Goal: Task Accomplishment & Management: Use online tool/utility

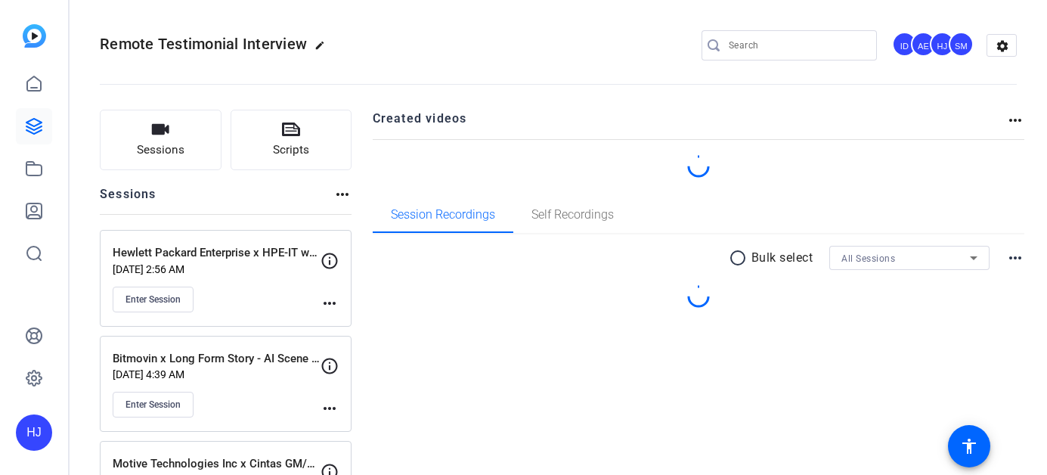
click at [760, 46] on input "Search" at bounding box center [797, 45] width 136 height 18
click at [754, 50] on input "Search" at bounding box center [797, 45] width 136 height 18
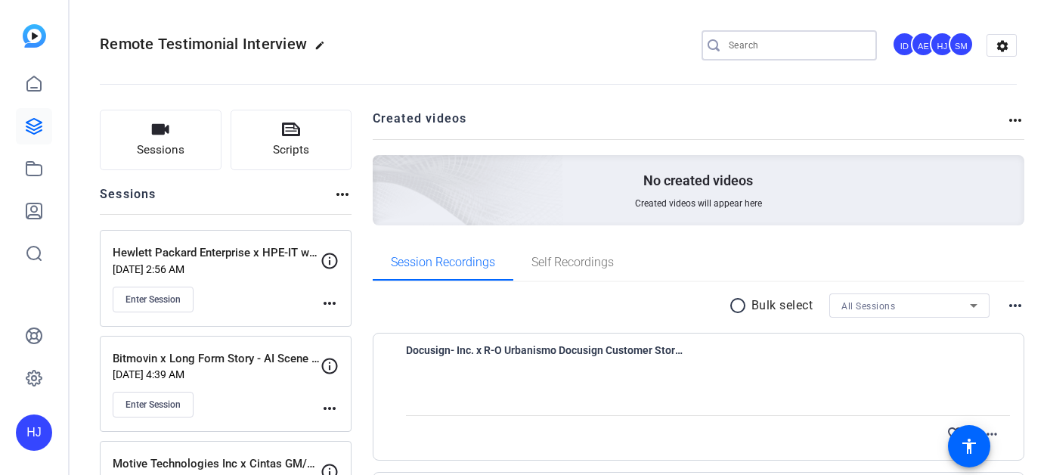
click at [749, 47] on input "Search" at bounding box center [797, 45] width 136 height 18
paste input "Amplitude x IU Group Blog"
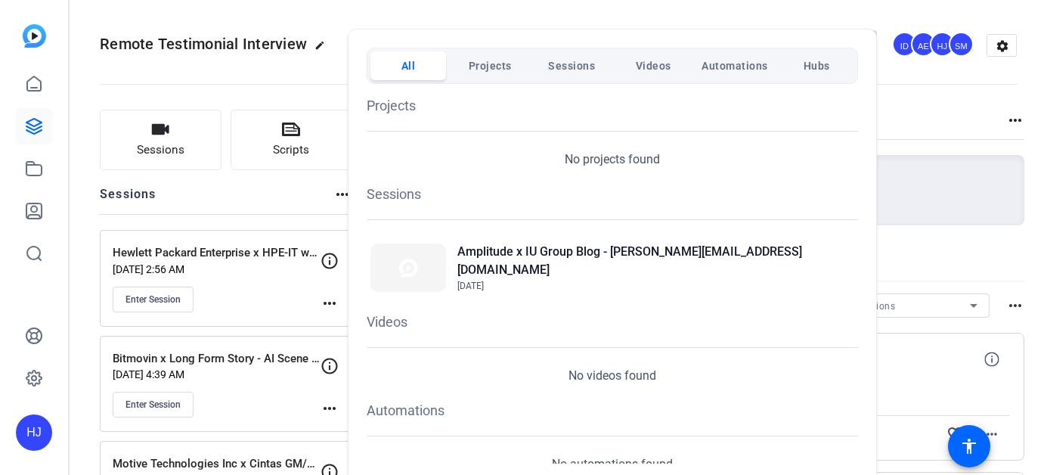
type input "Amplitude x IU Group Blog"
click at [583, 246] on div "Amplitude x IU Group Blog - natalia.wierzbowska@iu.org Oct 4, 2025" at bounding box center [612, 267] width 491 height 57
click at [584, 253] on h2 "Amplitude x IU Group Blog - [PERSON_NAME][EMAIL_ADDRESS][DOMAIN_NAME]" at bounding box center [655, 261] width 397 height 36
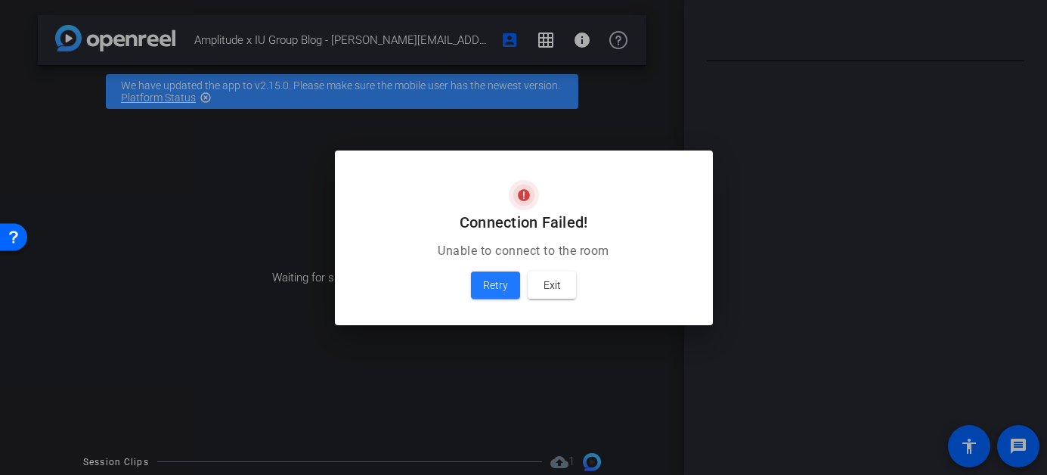
click at [492, 292] on span "Retry" at bounding box center [495, 285] width 25 height 18
click at [559, 283] on span "Exit" at bounding box center [552, 285] width 17 height 18
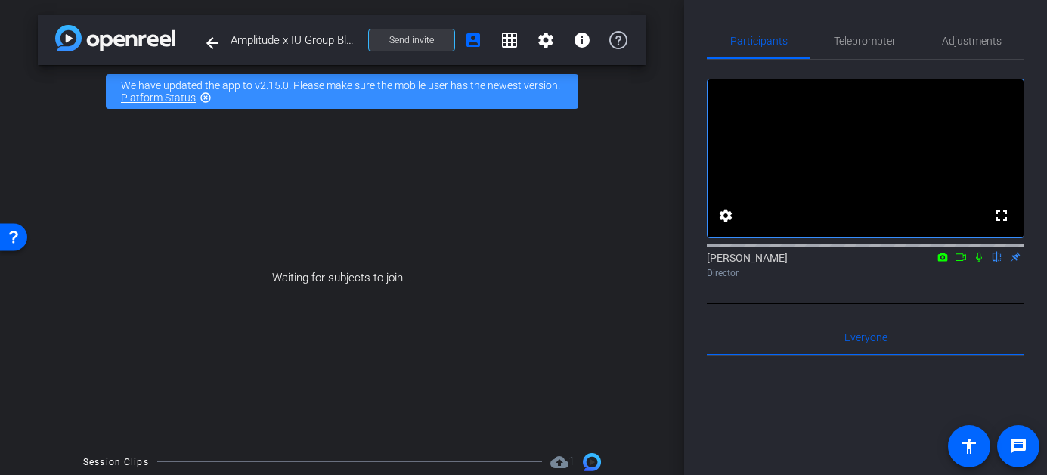
click at [408, 47] on span at bounding box center [411, 40] width 85 height 36
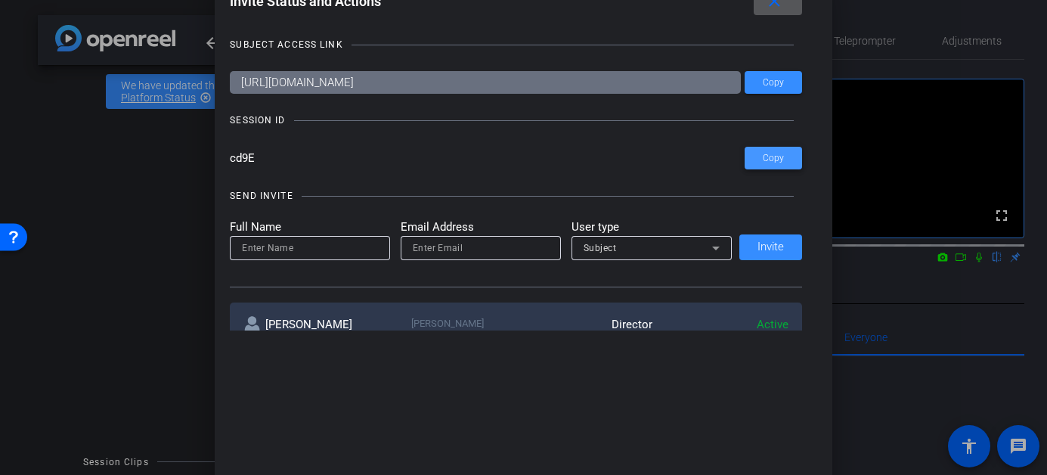
click at [765, 160] on span "Copy" at bounding box center [773, 158] width 21 height 11
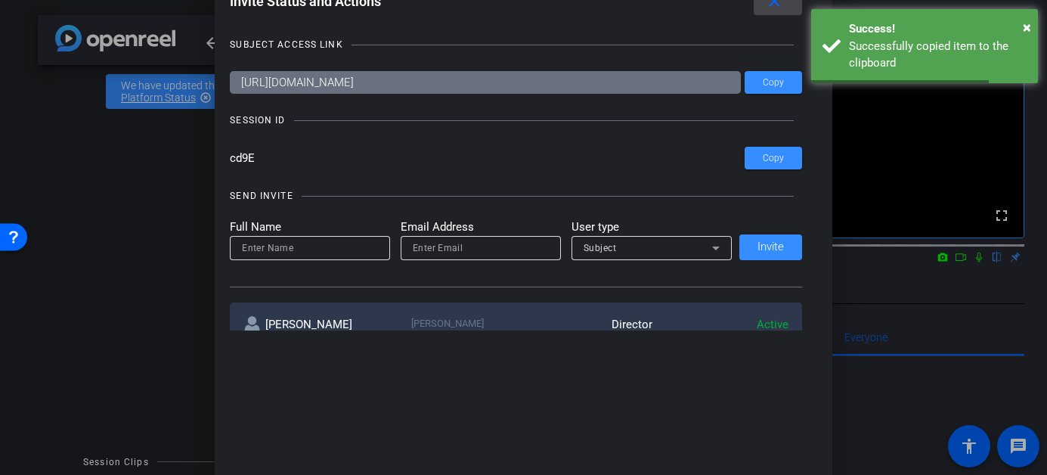
click at [773, 8] on mat-icon "close" at bounding box center [774, 1] width 19 height 19
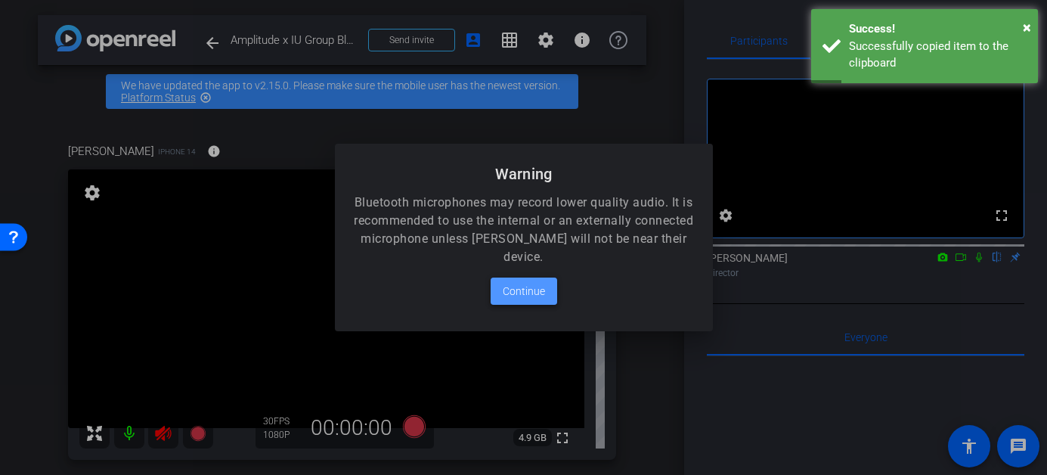
click at [520, 299] on span "Continue" at bounding box center [524, 291] width 42 height 18
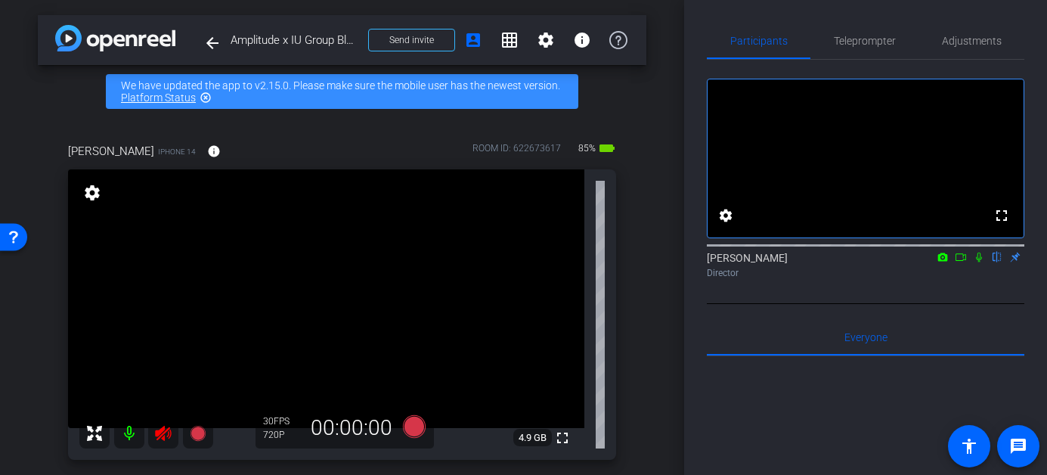
click at [163, 429] on icon at bounding box center [163, 433] width 16 height 15
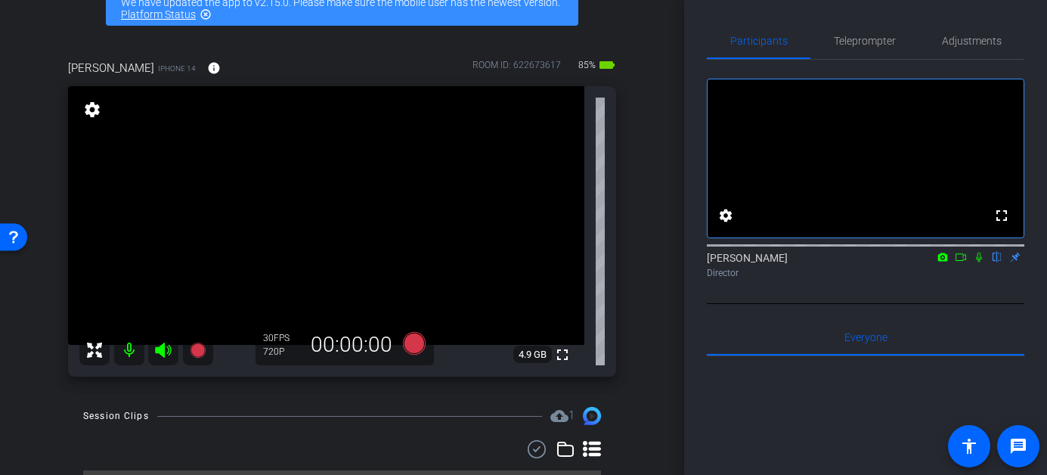
scroll to position [59, 0]
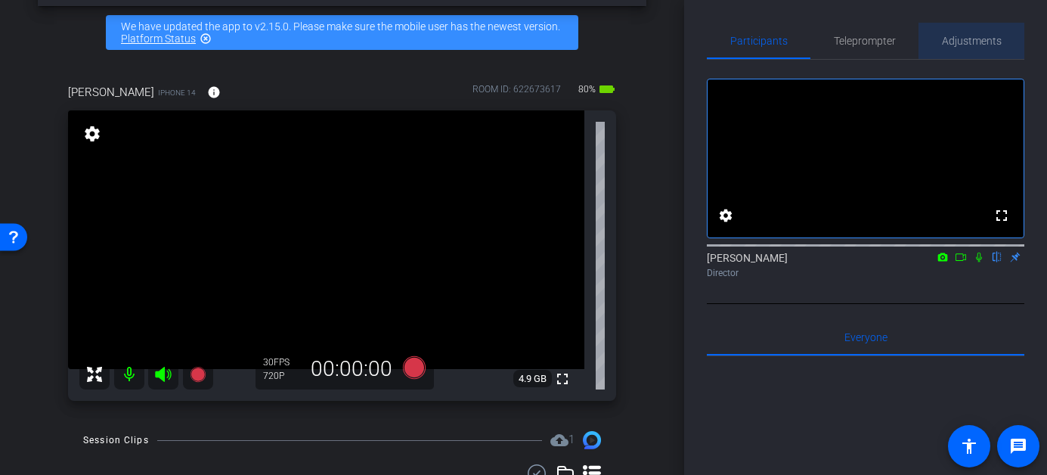
click at [958, 45] on span "Adjustments" at bounding box center [972, 41] width 60 height 11
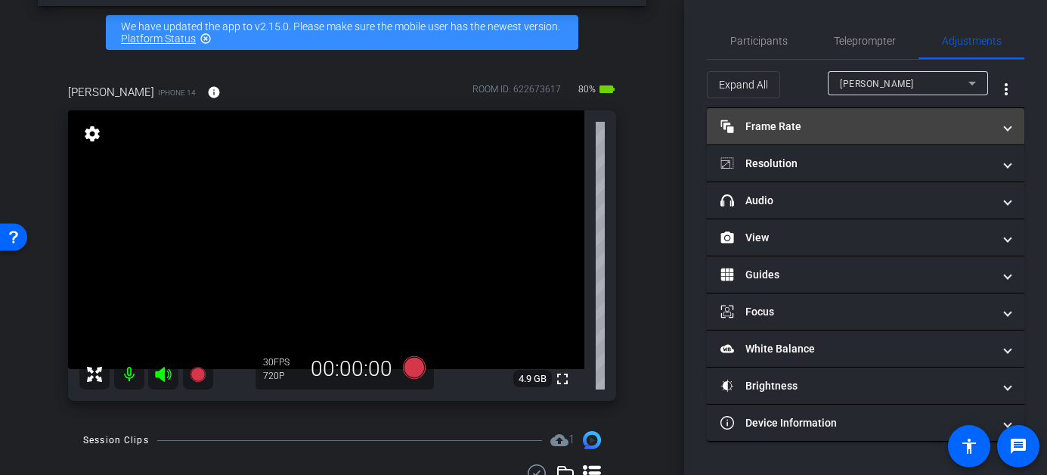
click at [785, 134] on mat-panel-title "Frame Rate Frame Rate" at bounding box center [857, 127] width 272 height 16
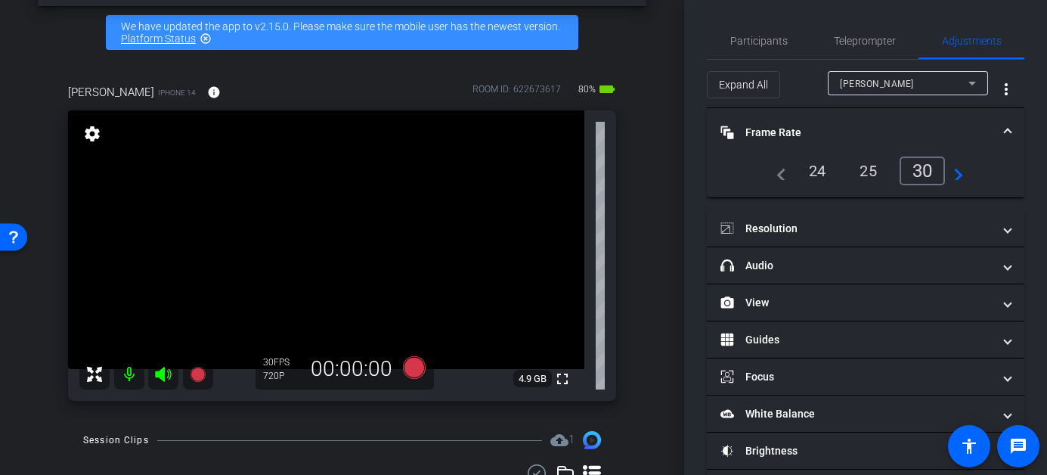
click at [812, 162] on div "24" at bounding box center [818, 171] width 40 height 26
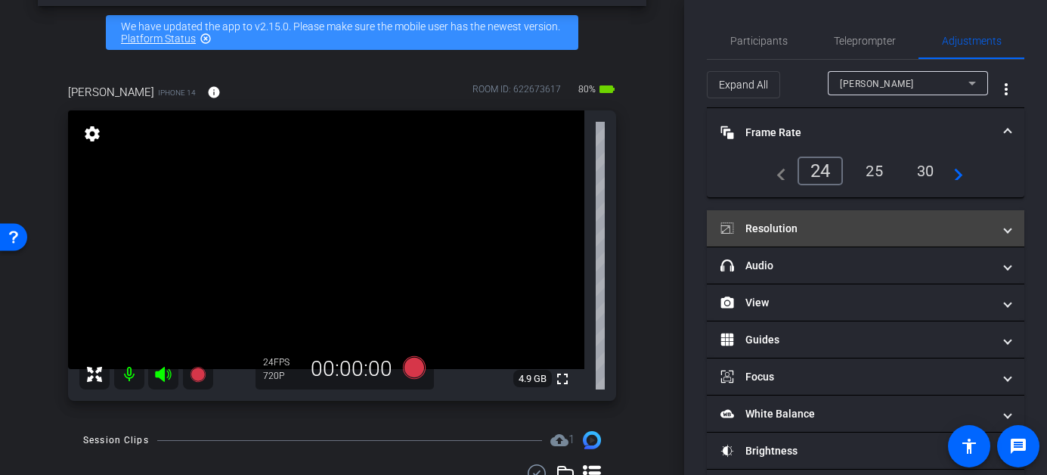
click at [799, 237] on mat-expansion-panel-header "Resolution" at bounding box center [866, 228] width 318 height 36
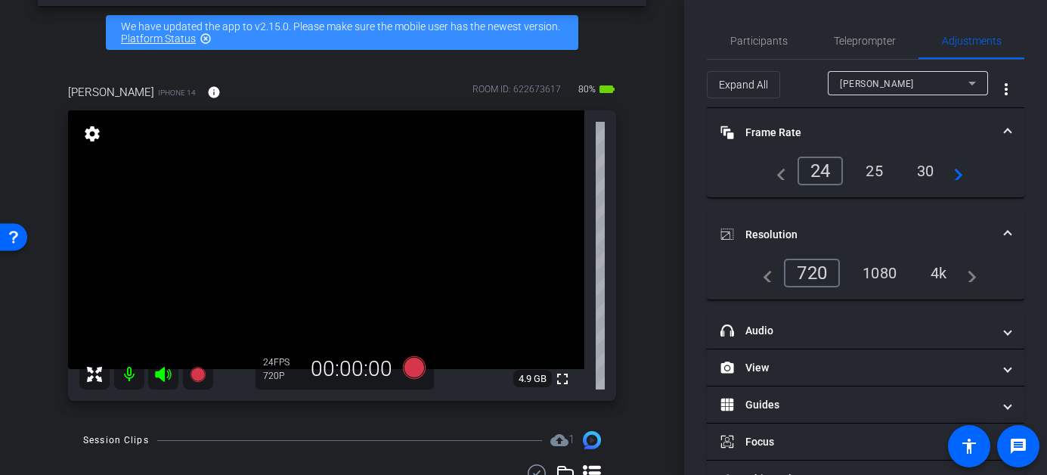
click at [886, 283] on div "1080" at bounding box center [879, 273] width 57 height 26
click at [422, 377] on icon at bounding box center [414, 367] width 36 height 27
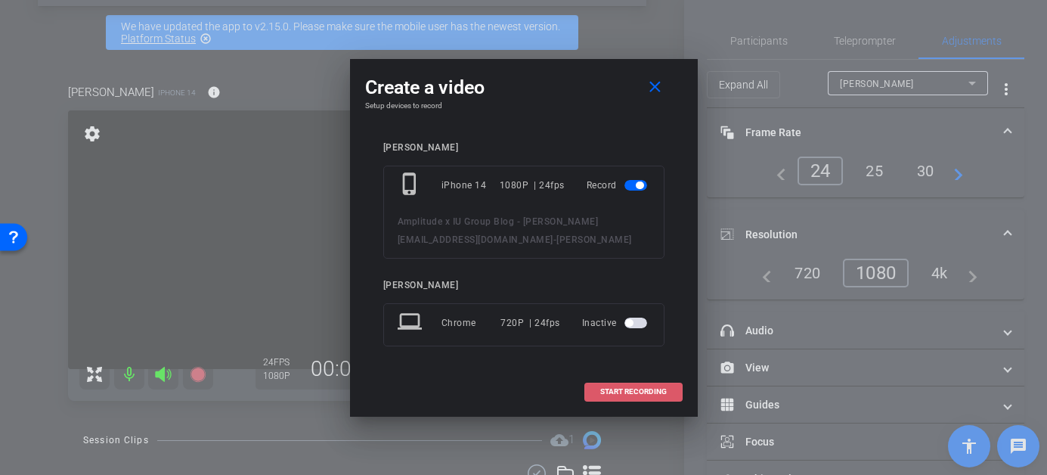
click at [622, 391] on span "START RECORDING" at bounding box center [633, 392] width 67 height 8
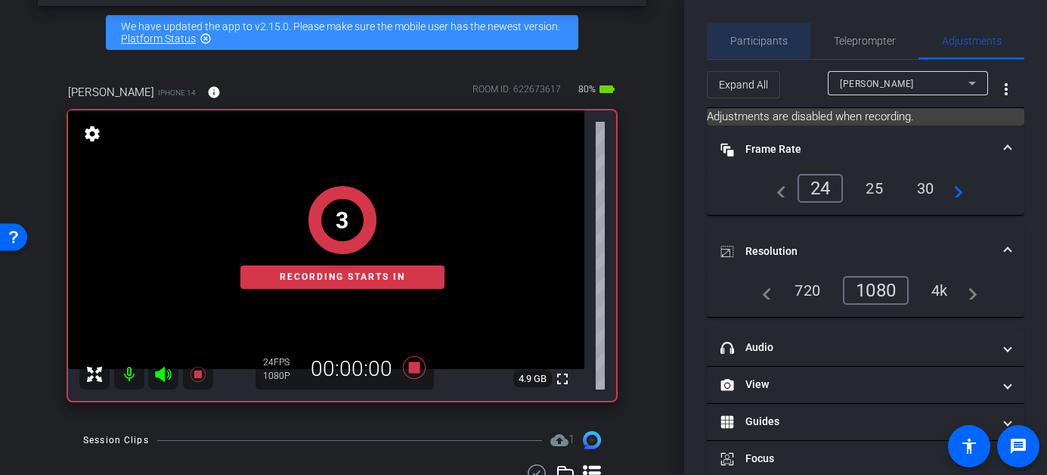
click at [749, 31] on span "Participants" at bounding box center [758, 41] width 57 height 36
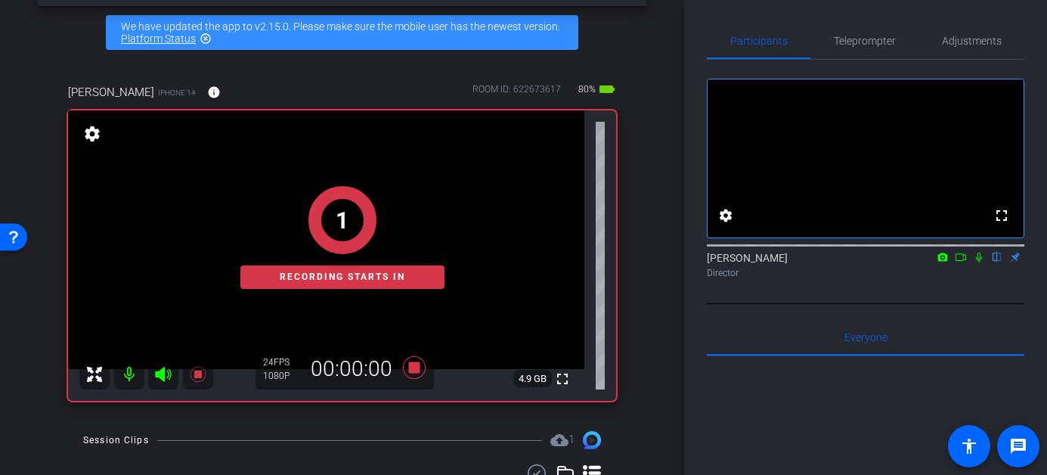
click at [977, 262] on icon at bounding box center [979, 258] width 6 height 10
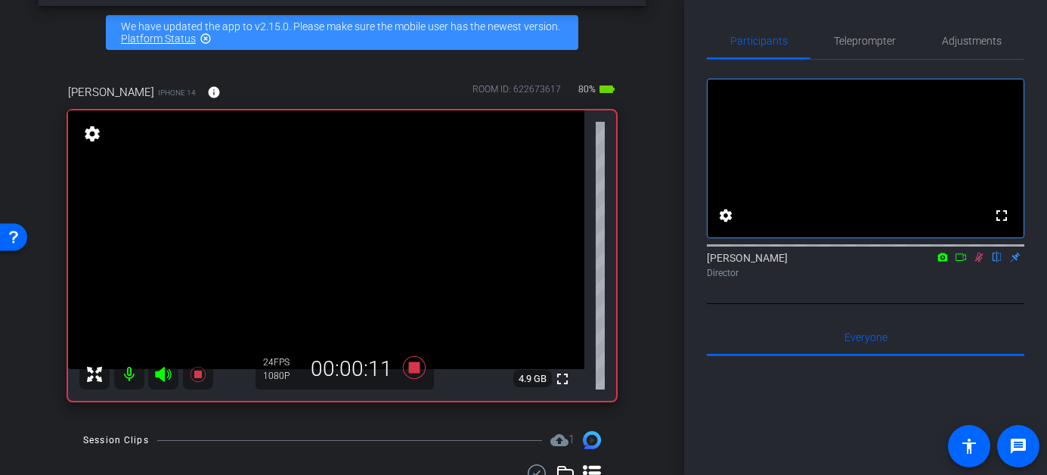
click at [978, 262] on icon at bounding box center [979, 257] width 12 height 11
click at [414, 372] on icon at bounding box center [413, 367] width 23 height 23
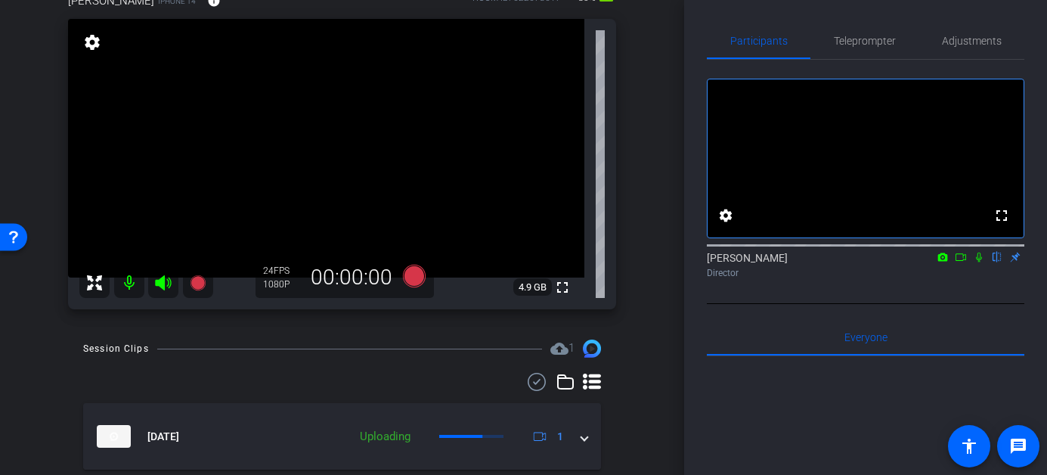
scroll to position [199, 0]
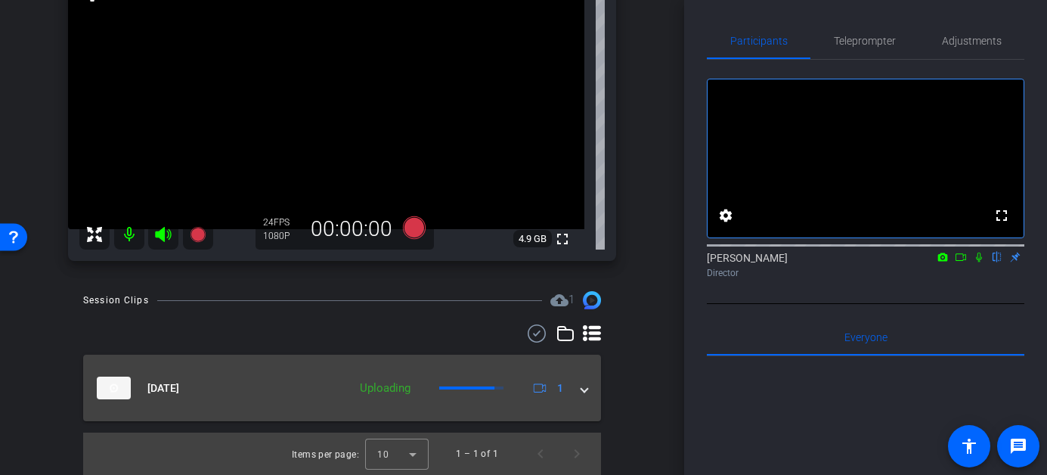
click at [589, 386] on mat-expansion-panel-header "Oct 9, 2025 Uploading 1" at bounding box center [342, 388] width 518 height 67
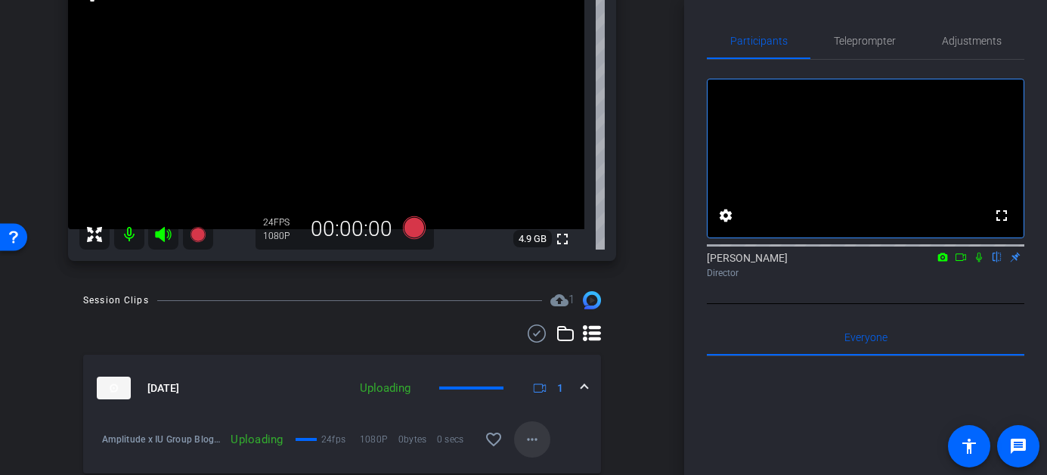
click at [532, 433] on mat-icon "more_horiz" at bounding box center [532, 439] width 18 height 18
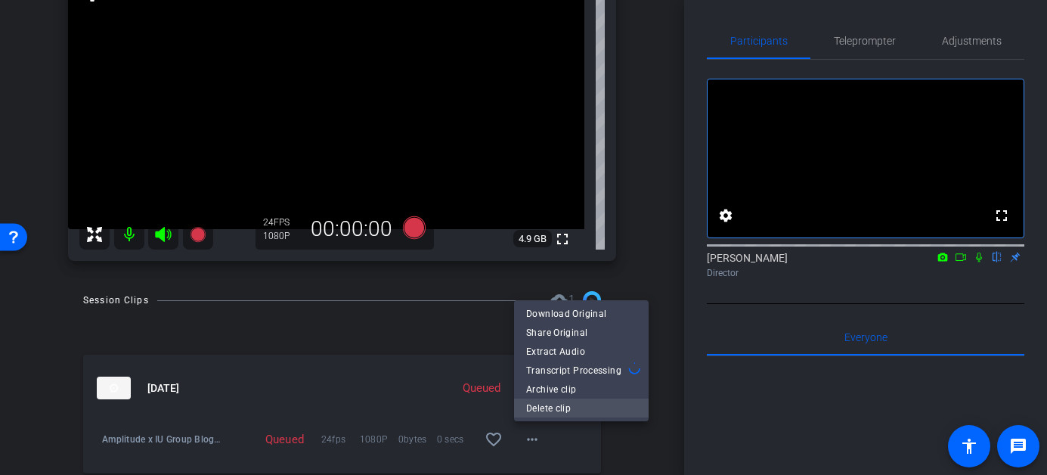
click at [536, 412] on span "Delete clip" at bounding box center [581, 408] width 110 height 18
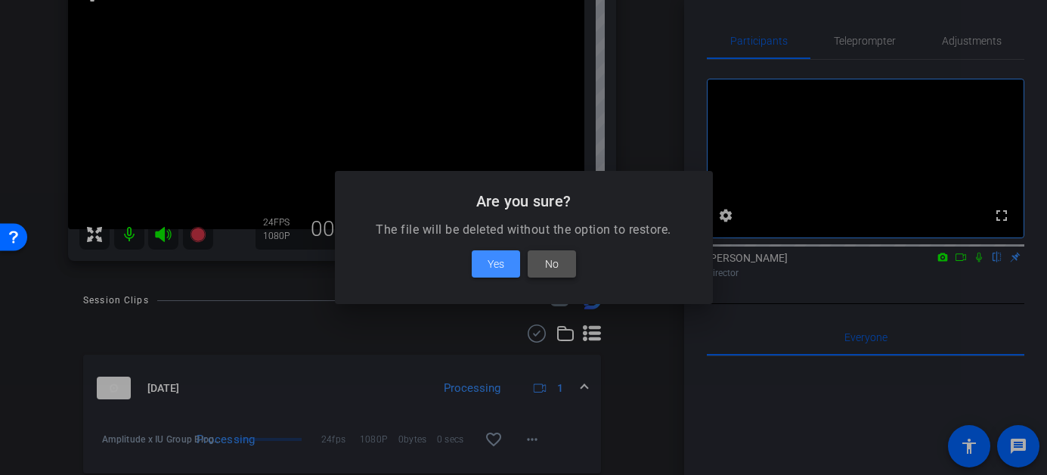
click at [552, 281] on span at bounding box center [552, 264] width 48 height 36
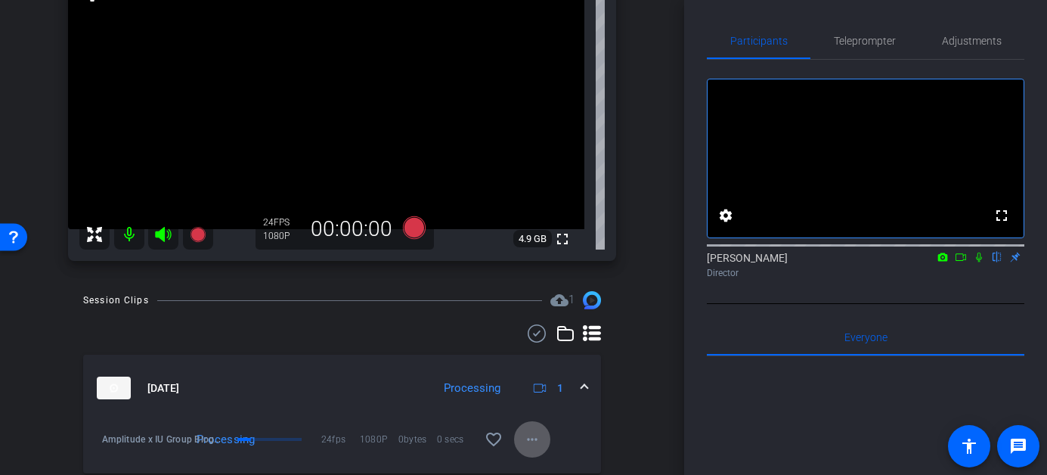
click at [582, 397] on mat-expansion-panel-header "Oct 9, 2025 Processing 1" at bounding box center [342, 388] width 518 height 67
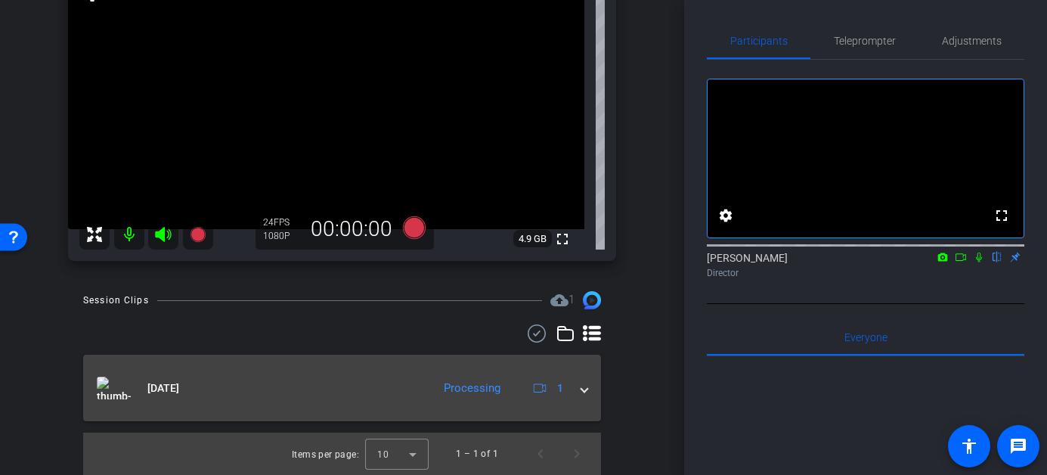
click at [583, 389] on span at bounding box center [584, 388] width 6 height 16
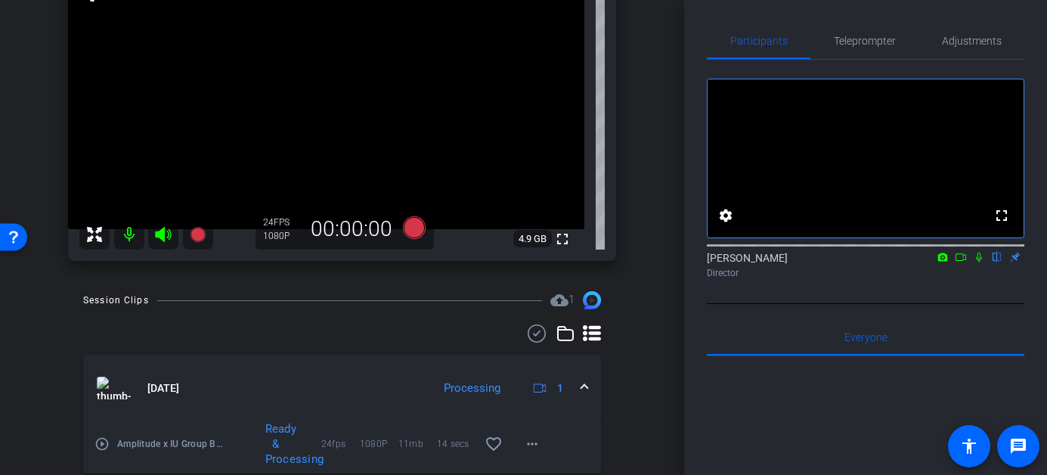
click at [583, 389] on span at bounding box center [584, 388] width 6 height 16
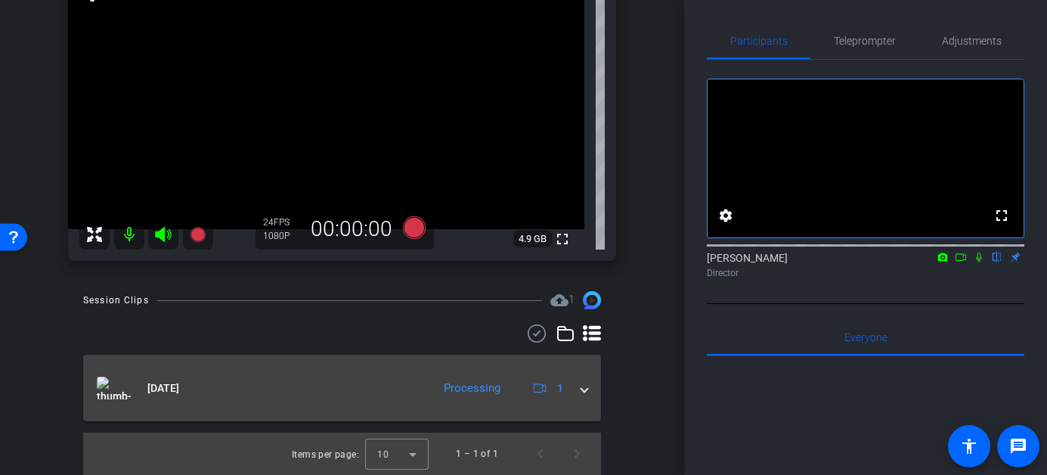
click at [588, 382] on mat-expansion-panel-header "Oct 9, 2025 Processing 1" at bounding box center [342, 388] width 518 height 67
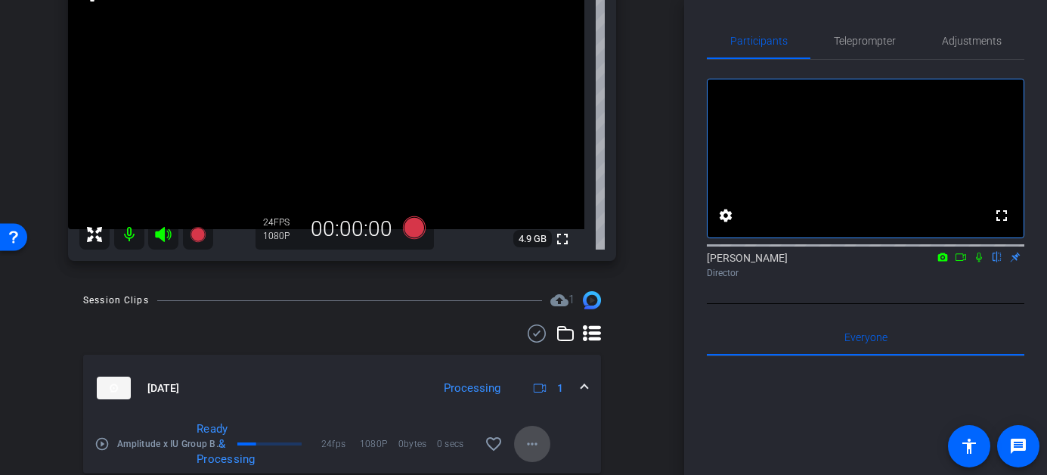
click at [532, 444] on mat-icon "more_horiz" at bounding box center [532, 444] width 18 height 18
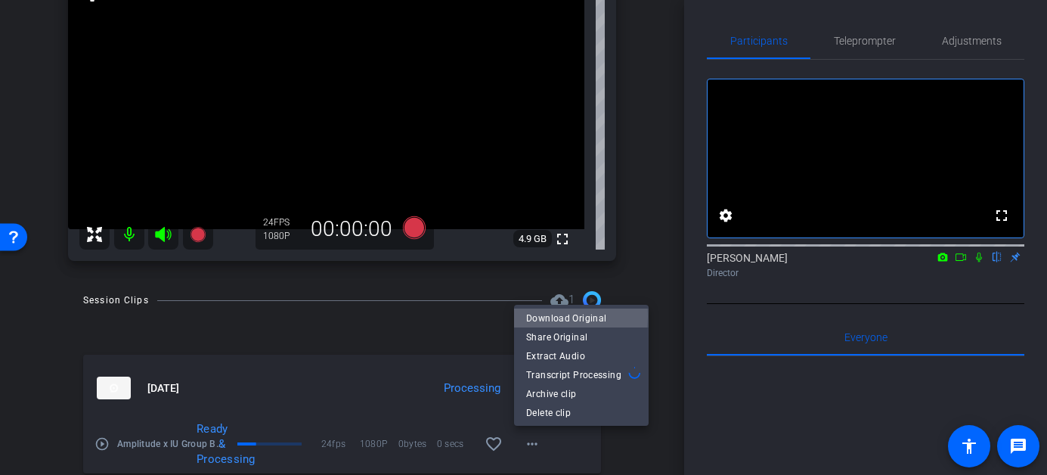
click at [535, 316] on span "Download Original" at bounding box center [581, 318] width 110 height 18
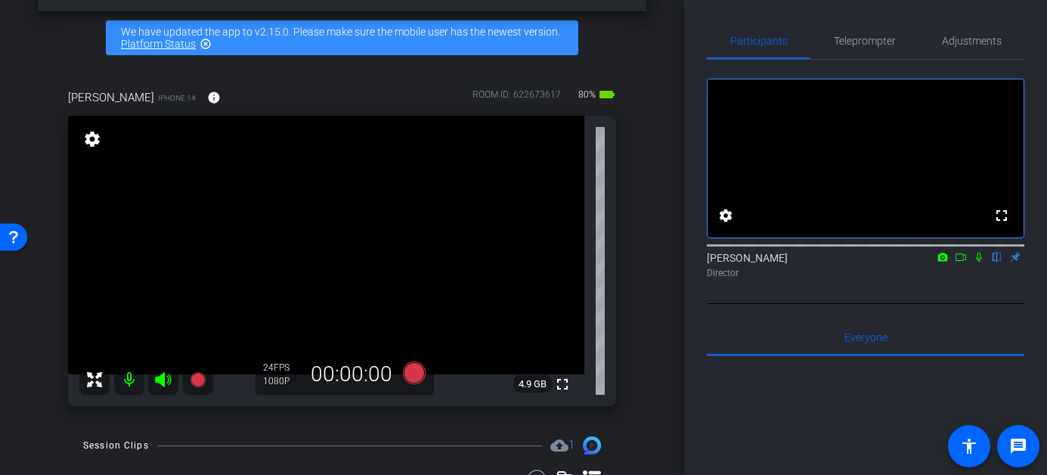
scroll to position [76, 0]
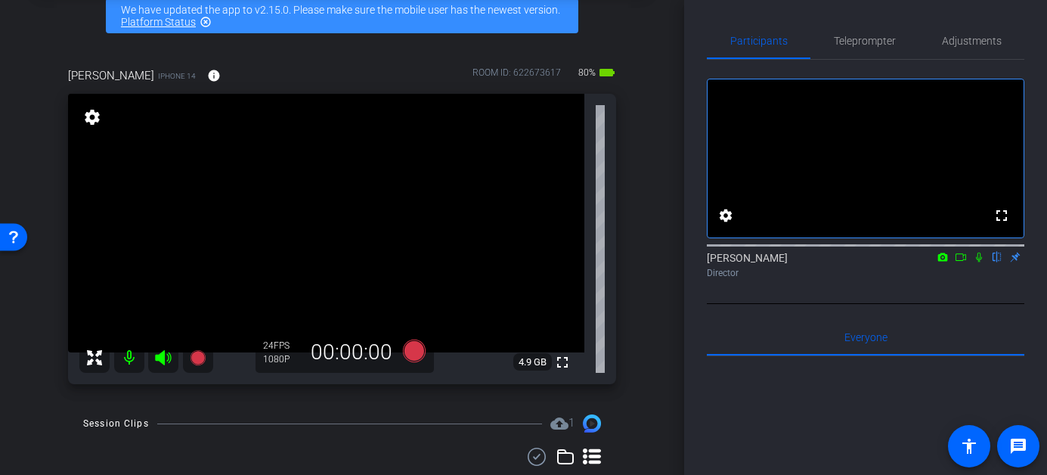
click at [129, 358] on mat-icon at bounding box center [129, 357] width 30 height 30
click at [166, 361] on icon at bounding box center [163, 358] width 18 height 18
click at [162, 362] on icon at bounding box center [163, 357] width 16 height 15
click at [122, 361] on mat-icon at bounding box center [129, 357] width 30 height 30
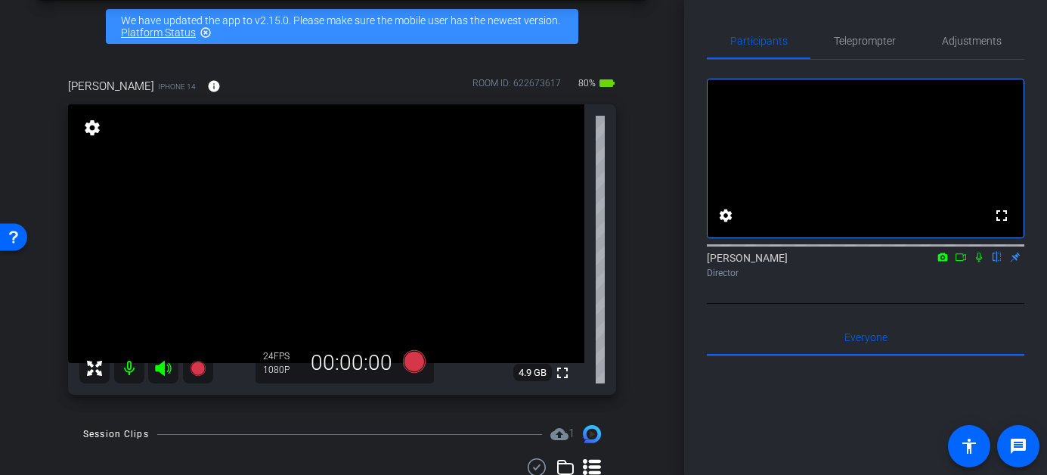
scroll to position [67, 0]
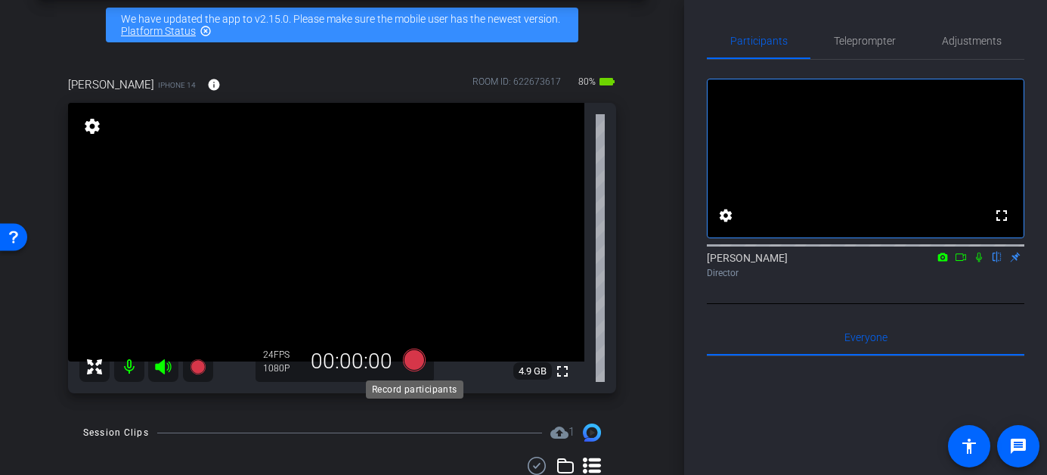
click at [417, 365] on icon at bounding box center [413, 360] width 23 height 23
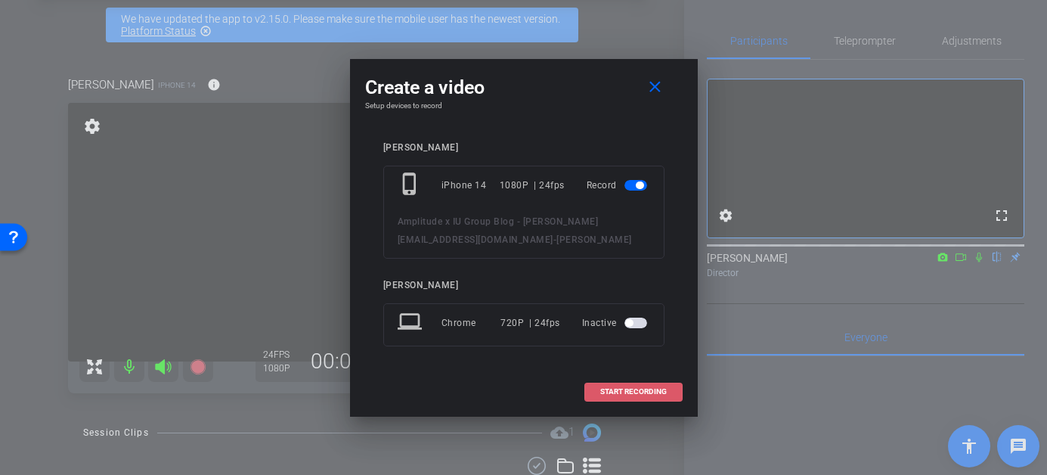
click at [630, 395] on span "START RECORDING" at bounding box center [633, 392] width 67 height 8
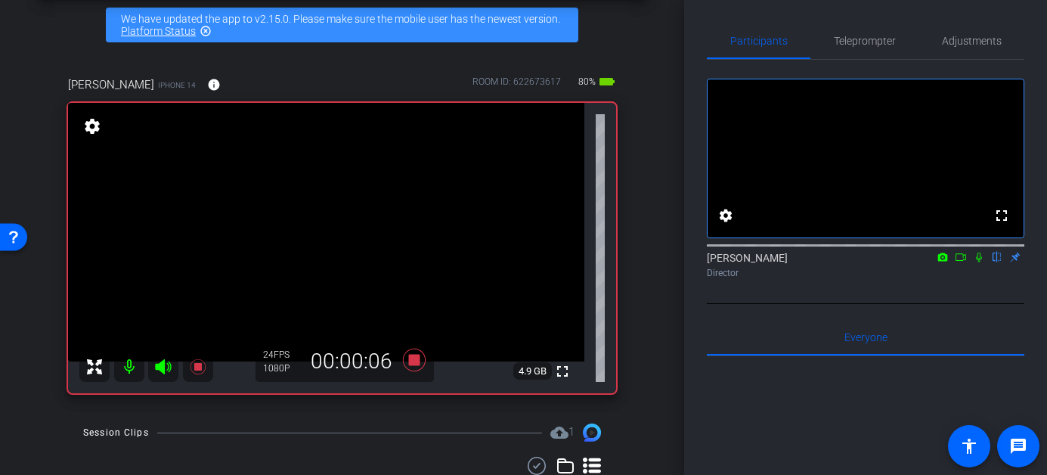
click at [978, 262] on icon at bounding box center [979, 258] width 6 height 10
click at [976, 262] on icon at bounding box center [979, 258] width 8 height 10
click at [980, 262] on icon at bounding box center [979, 258] width 6 height 10
click at [979, 262] on icon at bounding box center [979, 258] width 8 height 10
click at [979, 262] on icon at bounding box center [979, 258] width 6 height 10
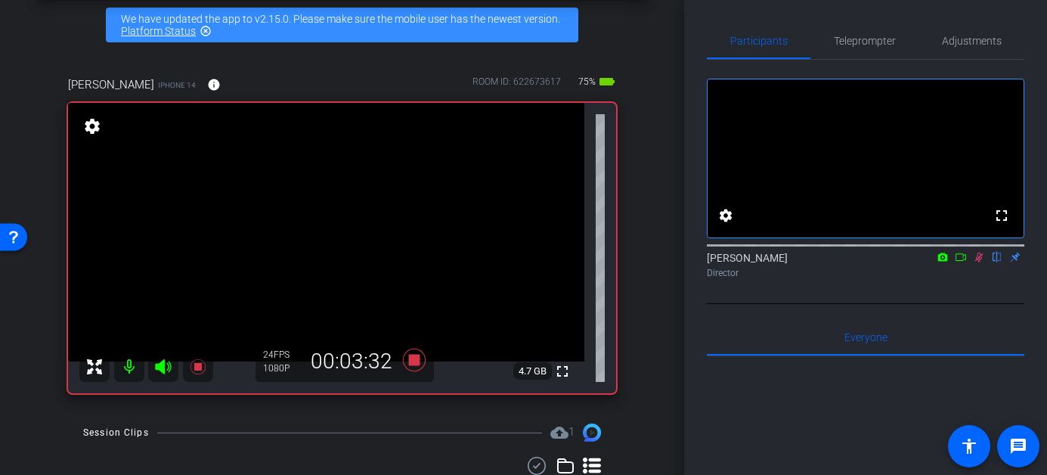
click at [978, 262] on icon at bounding box center [979, 257] width 12 height 11
click at [971, 264] on mat-icon at bounding box center [979, 257] width 18 height 14
click at [976, 262] on icon at bounding box center [979, 258] width 8 height 10
click at [978, 262] on icon at bounding box center [979, 258] width 6 height 10
click at [978, 262] on icon at bounding box center [979, 258] width 8 height 10
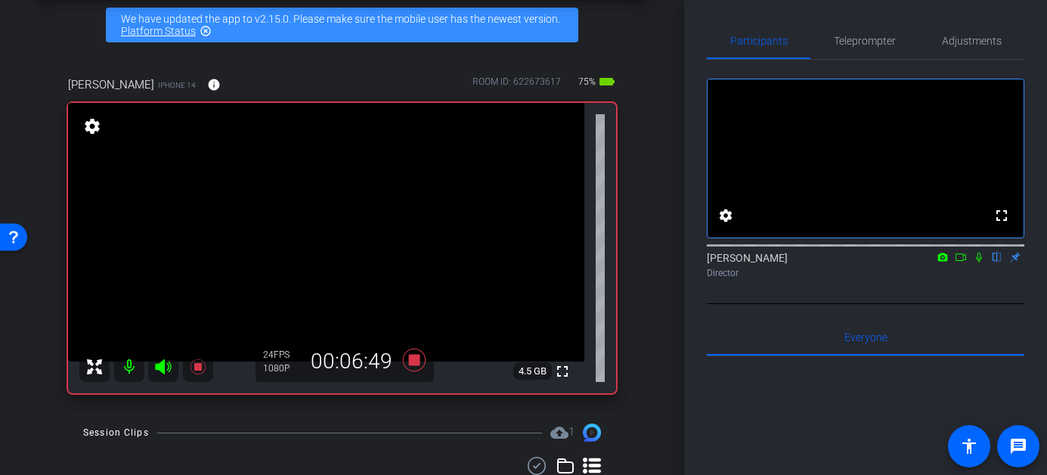
click at [981, 262] on icon at bounding box center [979, 258] width 6 height 10
click at [980, 264] on mat-icon at bounding box center [979, 257] width 18 height 14
click at [978, 262] on icon at bounding box center [979, 257] width 12 height 11
click at [981, 262] on icon at bounding box center [979, 257] width 12 height 11
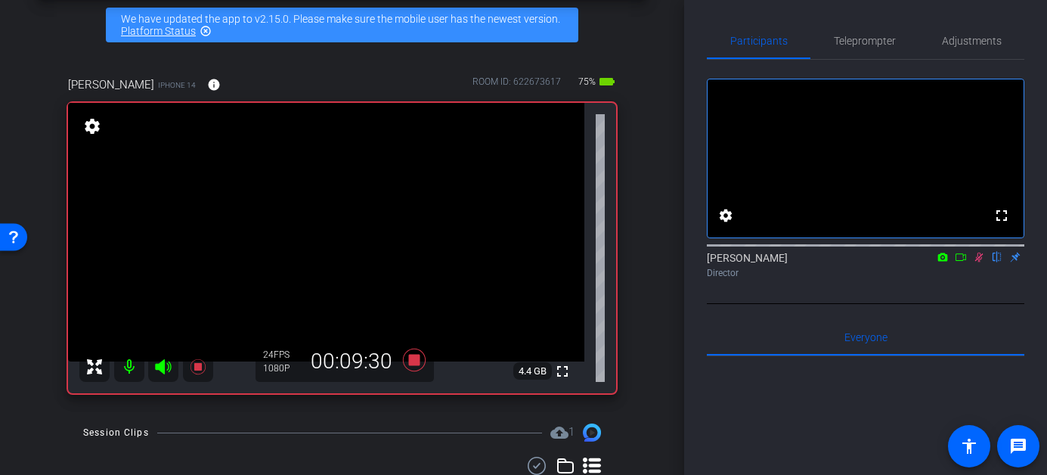
click at [981, 262] on icon at bounding box center [979, 257] width 12 height 11
click at [977, 262] on icon at bounding box center [979, 257] width 12 height 11
click at [978, 262] on icon at bounding box center [979, 257] width 12 height 11
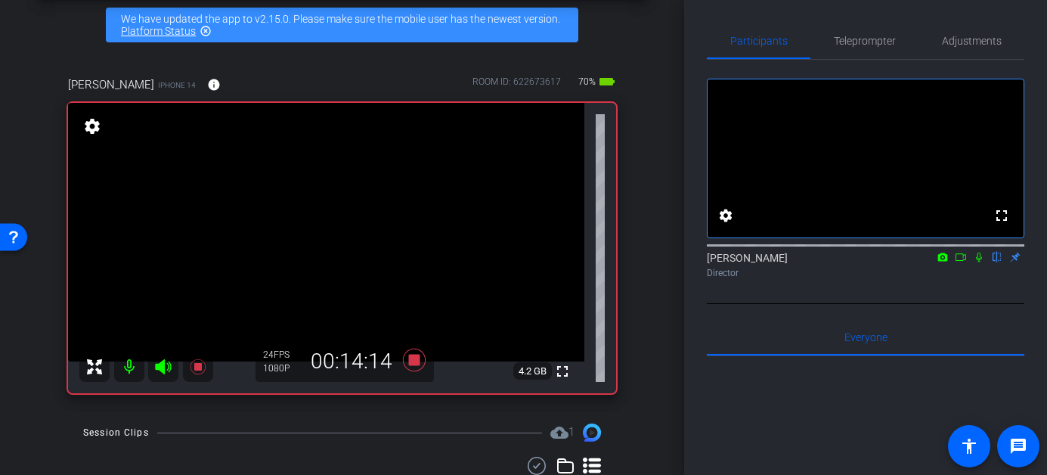
click at [981, 262] on icon at bounding box center [979, 257] width 12 height 11
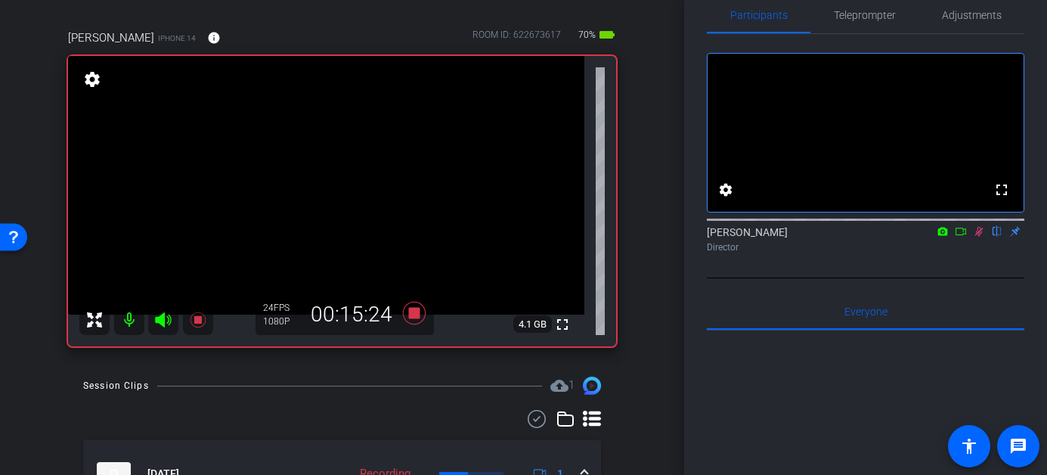
scroll to position [104, 0]
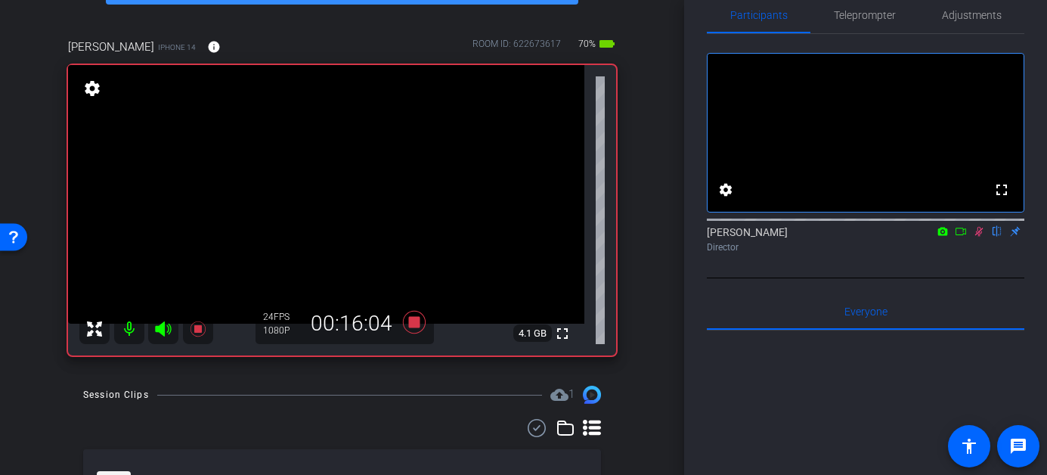
click at [979, 237] on icon at bounding box center [979, 232] width 8 height 10
click at [978, 237] on icon at bounding box center [979, 231] width 12 height 11
click at [977, 237] on icon at bounding box center [979, 231] width 12 height 11
click at [978, 238] on mat-icon at bounding box center [979, 232] width 18 height 14
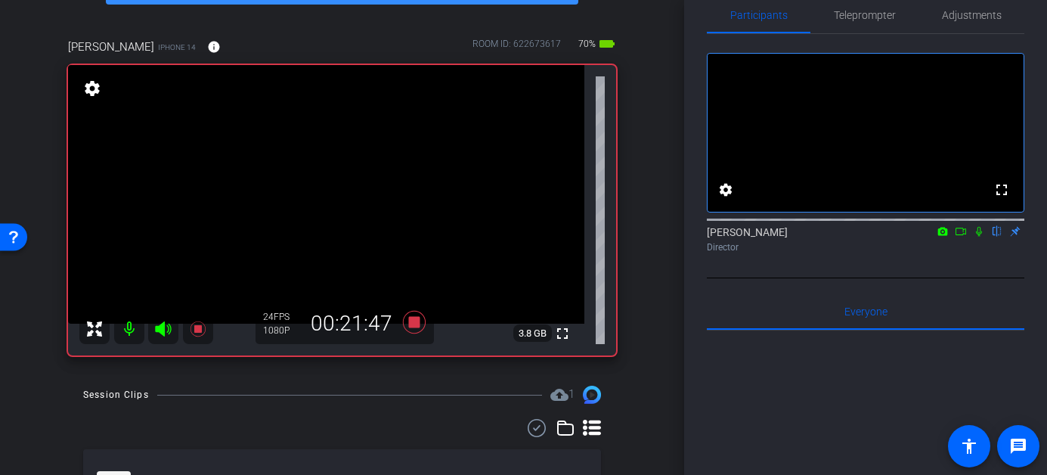
click at [975, 237] on icon at bounding box center [979, 231] width 12 height 11
click at [978, 237] on icon at bounding box center [979, 232] width 8 height 10
click at [978, 237] on icon at bounding box center [979, 232] width 6 height 10
click at [978, 237] on icon at bounding box center [979, 232] width 8 height 10
click at [982, 238] on mat-icon at bounding box center [979, 232] width 18 height 14
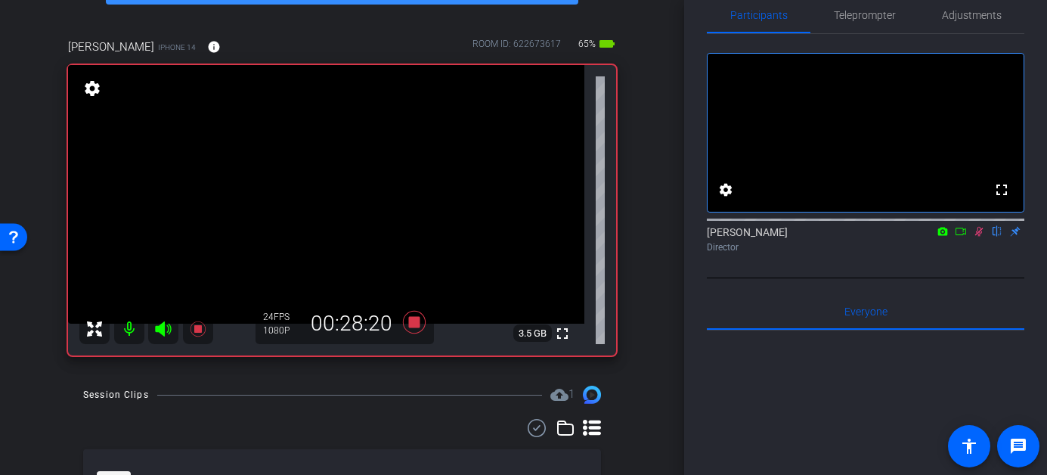
click at [979, 237] on icon at bounding box center [979, 232] width 8 height 10
click at [978, 237] on icon at bounding box center [979, 232] width 6 height 10
click at [981, 237] on icon at bounding box center [979, 231] width 12 height 11
click at [978, 254] on div "Heather Jacoby flip Director" at bounding box center [866, 239] width 318 height 29
click at [979, 237] on icon at bounding box center [979, 231] width 12 height 11
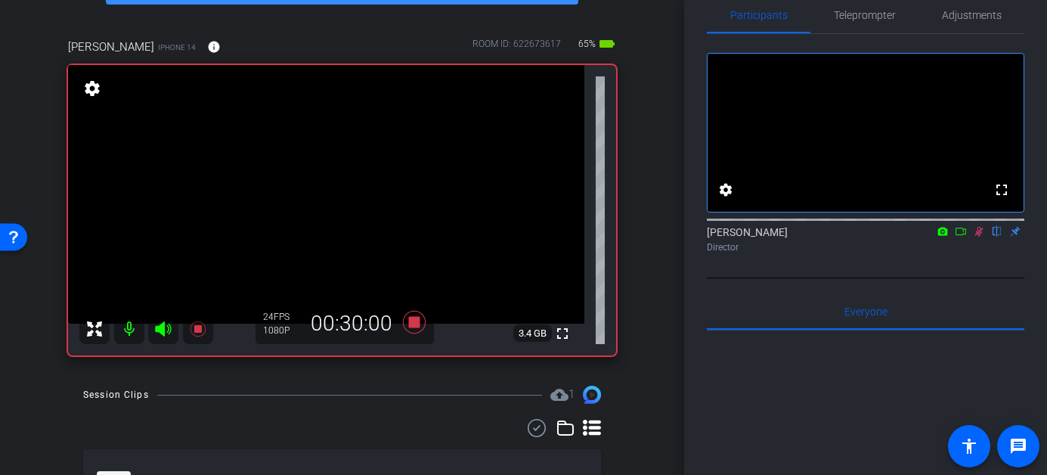
click at [975, 237] on icon at bounding box center [979, 231] width 12 height 11
click at [978, 237] on icon at bounding box center [979, 231] width 12 height 11
click at [980, 237] on icon at bounding box center [979, 232] width 8 height 10
click at [981, 237] on icon at bounding box center [979, 231] width 12 height 11
click at [978, 237] on icon at bounding box center [979, 232] width 8 height 10
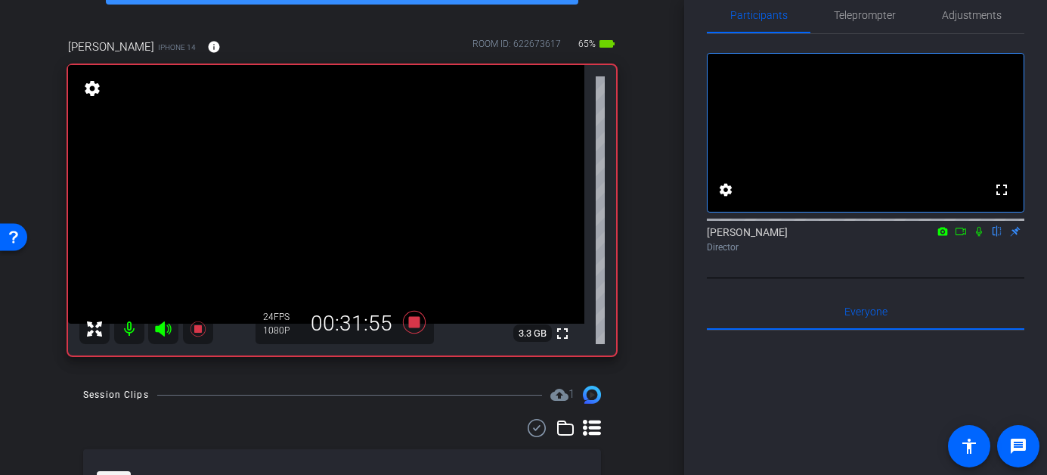
click at [979, 237] on icon at bounding box center [979, 232] width 6 height 10
click at [975, 237] on icon at bounding box center [979, 231] width 12 height 11
click at [977, 237] on icon at bounding box center [979, 232] width 6 height 10
click at [977, 237] on icon at bounding box center [979, 231] width 12 height 11
click at [978, 237] on icon at bounding box center [979, 231] width 12 height 11
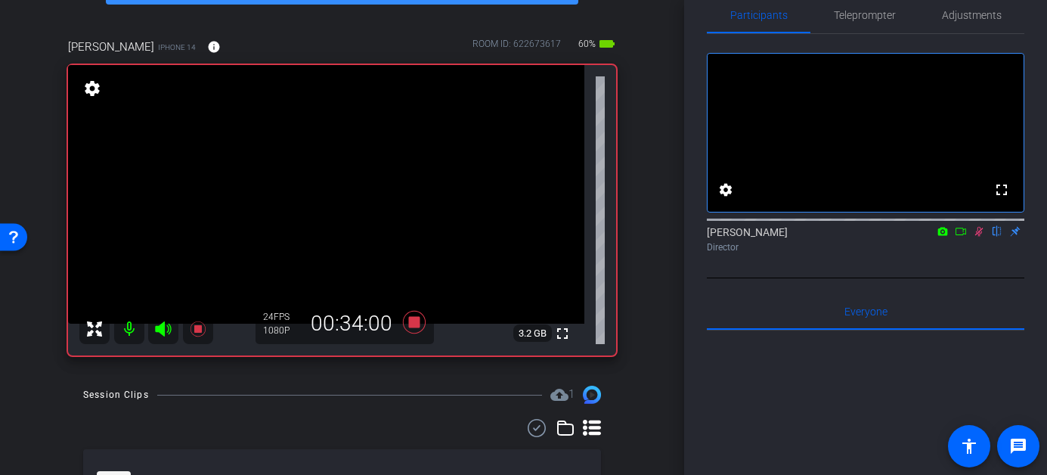
click at [979, 237] on icon at bounding box center [979, 231] width 12 height 11
click at [978, 237] on icon at bounding box center [979, 232] width 6 height 10
click at [984, 237] on icon at bounding box center [979, 231] width 12 height 11
click at [977, 237] on icon at bounding box center [979, 231] width 12 height 11
click at [978, 254] on div "Director" at bounding box center [866, 247] width 318 height 14
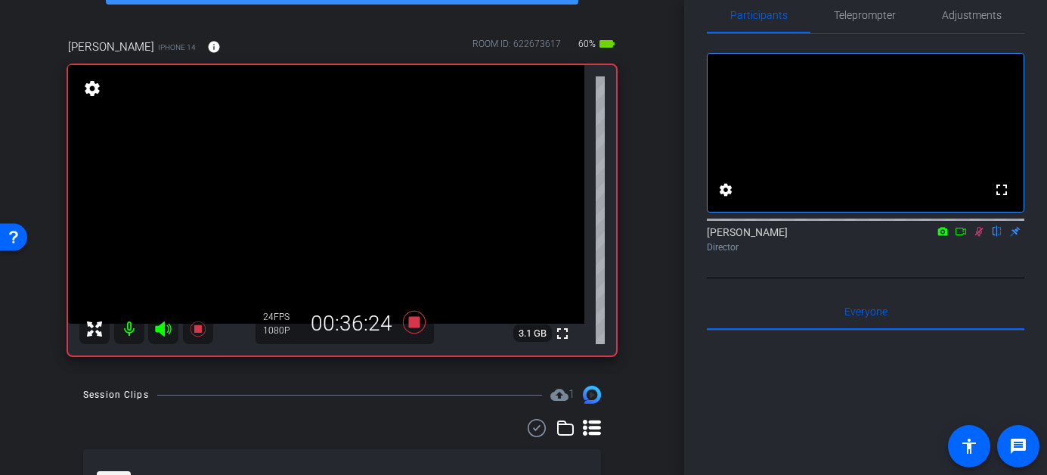
click at [978, 237] on icon at bounding box center [979, 232] width 8 height 10
click at [975, 237] on icon at bounding box center [979, 231] width 12 height 11
click at [982, 237] on icon at bounding box center [979, 231] width 12 height 11
click at [978, 237] on icon at bounding box center [979, 231] width 12 height 11
click at [977, 237] on icon at bounding box center [979, 231] width 12 height 11
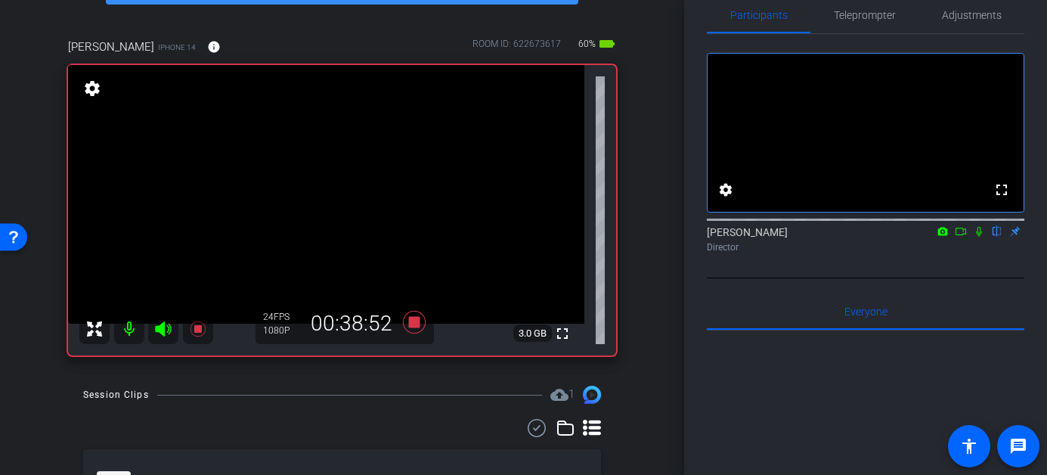
click at [979, 237] on icon at bounding box center [979, 231] width 12 height 11
click at [978, 237] on icon at bounding box center [979, 232] width 8 height 10
click at [979, 237] on icon at bounding box center [979, 231] width 12 height 11
click at [976, 237] on icon at bounding box center [979, 232] width 8 height 10
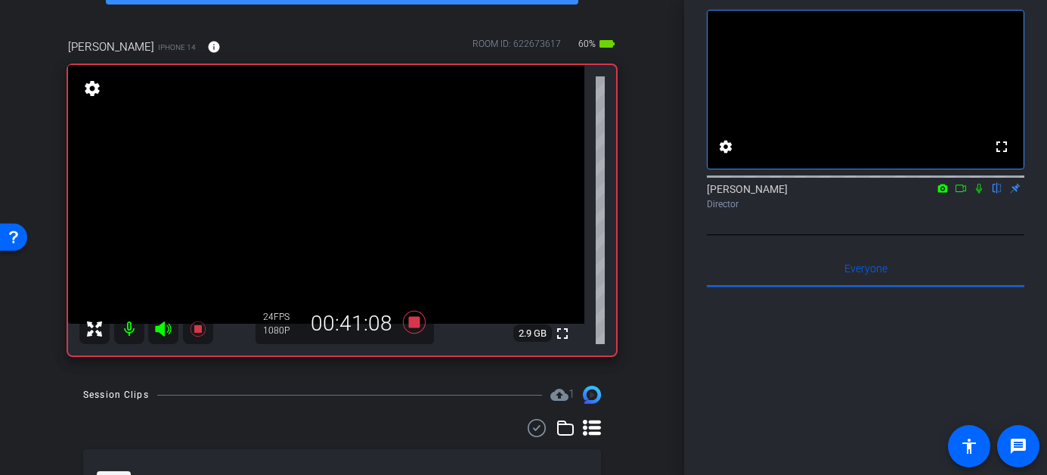
scroll to position [81, 0]
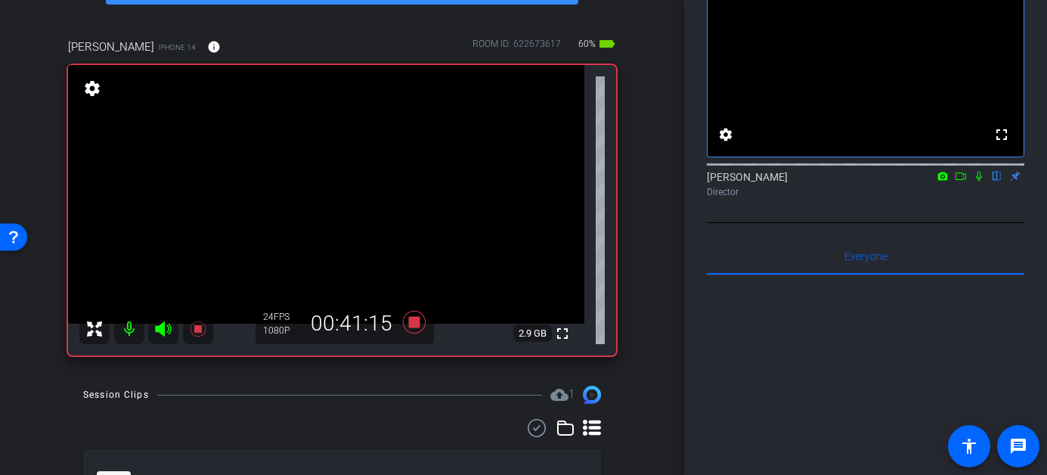
click at [976, 181] on icon at bounding box center [979, 177] width 6 height 10
click at [979, 181] on icon at bounding box center [979, 176] width 12 height 11
click at [978, 181] on icon at bounding box center [979, 177] width 6 height 10
click at [978, 181] on icon at bounding box center [979, 176] width 12 height 11
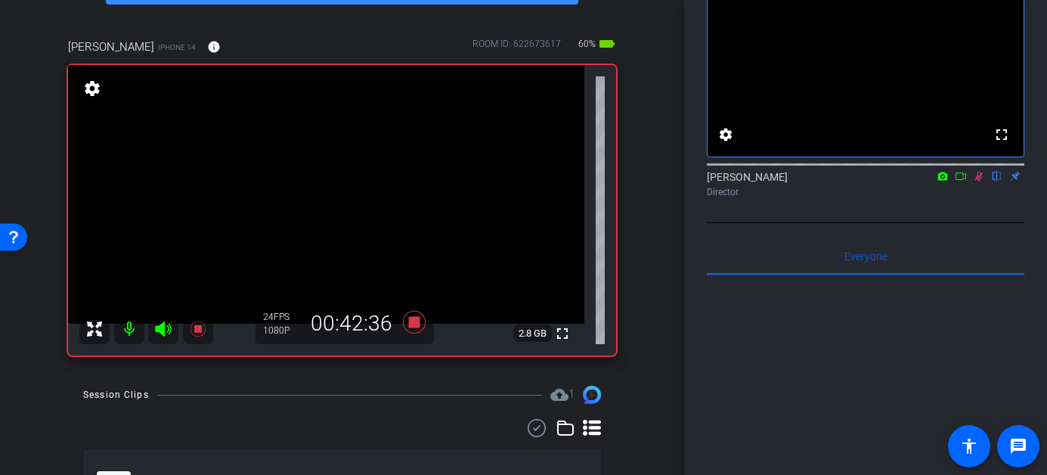
click at [978, 181] on icon at bounding box center [979, 176] width 12 height 11
click at [979, 181] on icon at bounding box center [979, 177] width 8 height 10
click at [980, 181] on icon at bounding box center [979, 177] width 6 height 10
click at [976, 181] on icon at bounding box center [979, 176] width 12 height 11
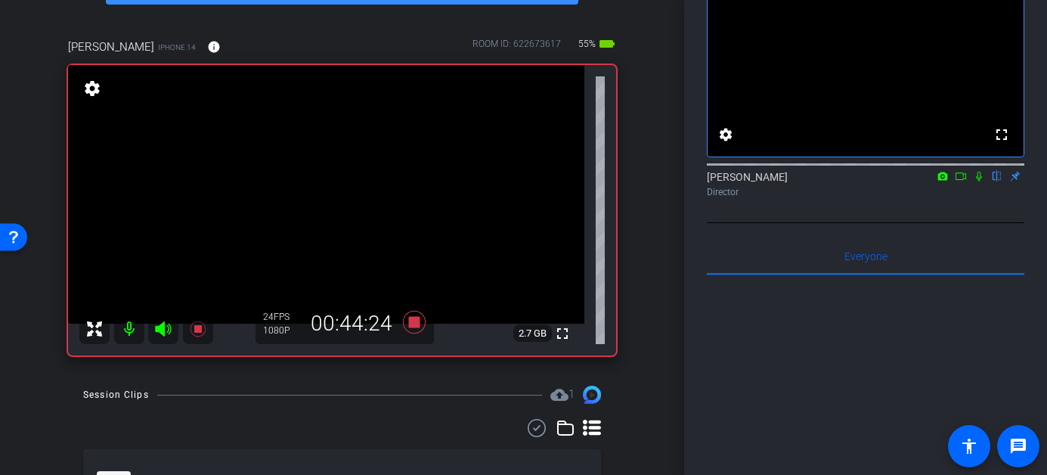
click at [979, 181] on icon at bounding box center [979, 177] width 6 height 10
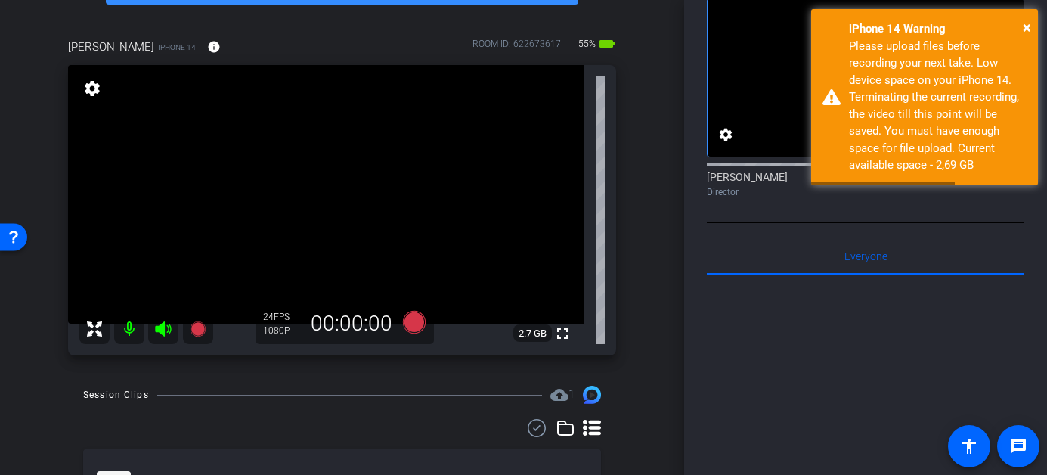
click at [981, 181] on icon at bounding box center [979, 176] width 12 height 11
click at [413, 326] on icon at bounding box center [413, 322] width 23 height 23
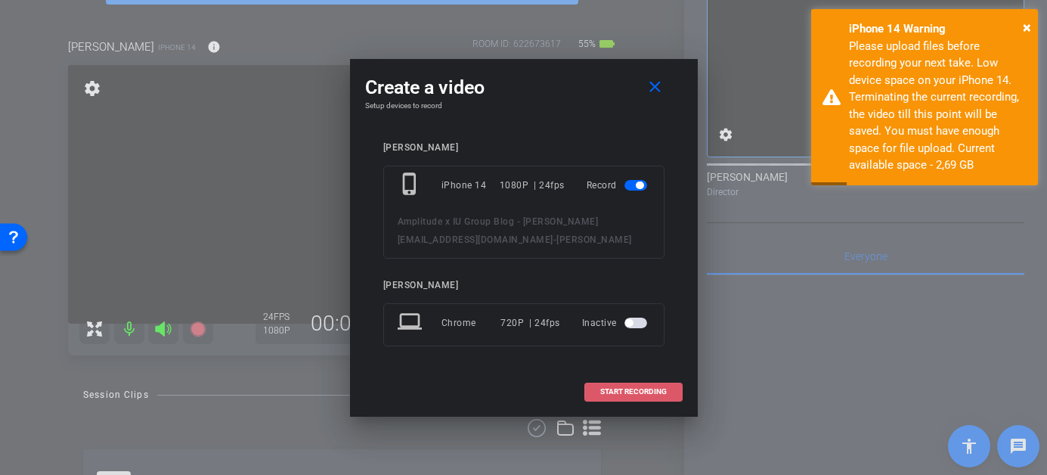
click at [641, 397] on span at bounding box center [633, 391] width 97 height 36
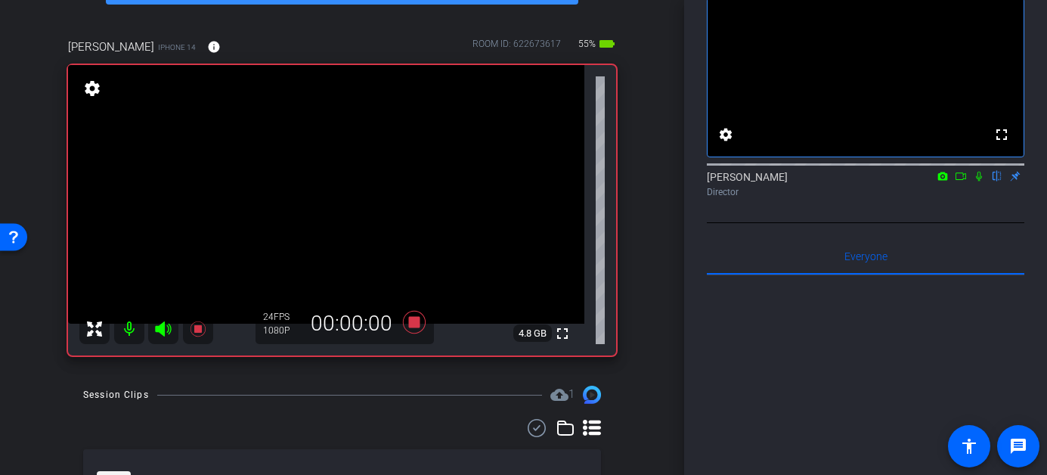
click at [979, 181] on icon at bounding box center [979, 176] width 12 height 11
click at [978, 181] on icon at bounding box center [979, 177] width 8 height 10
click at [978, 181] on icon at bounding box center [979, 176] width 12 height 11
click at [414, 318] on icon at bounding box center [413, 322] width 23 height 23
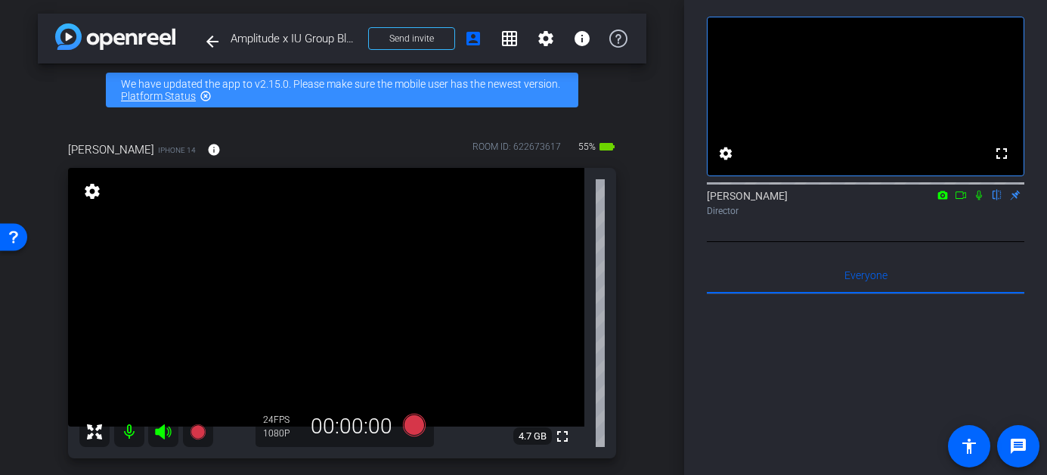
scroll to position [61, 0]
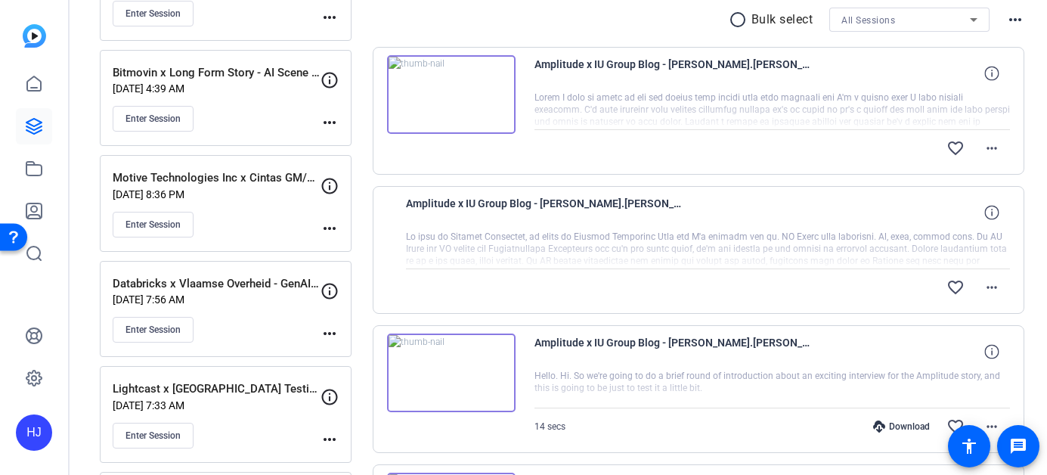
scroll to position [288, 0]
